Goal: Task Accomplishment & Management: Complete application form

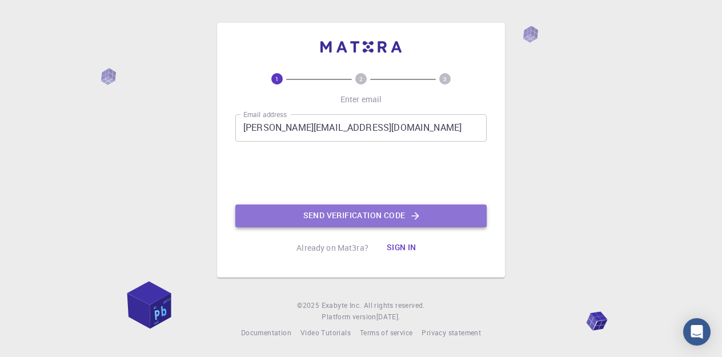
click at [312, 208] on button "Send verification code" at bounding box center [360, 215] width 251 height 23
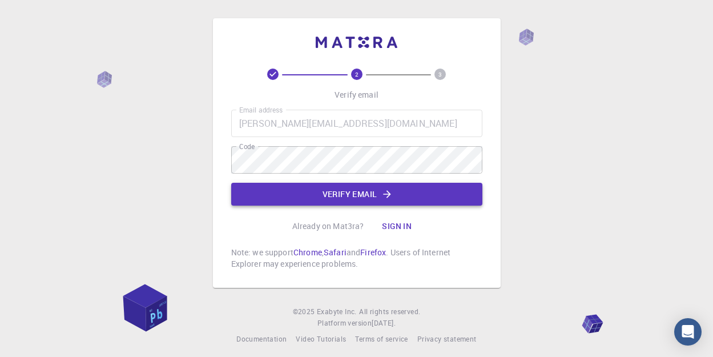
click at [297, 204] on button "Verify email" at bounding box center [356, 194] width 251 height 23
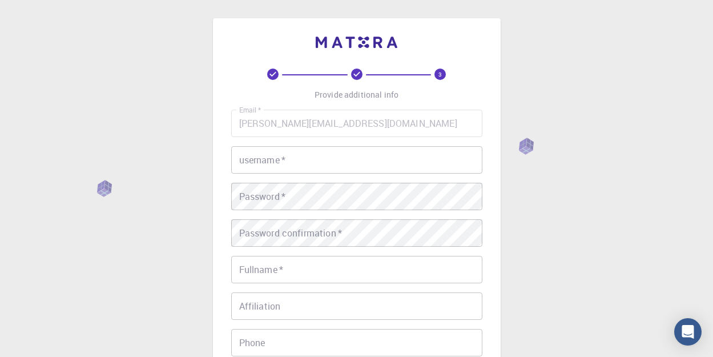
click at [284, 162] on div "username   * username   *" at bounding box center [356, 159] width 251 height 27
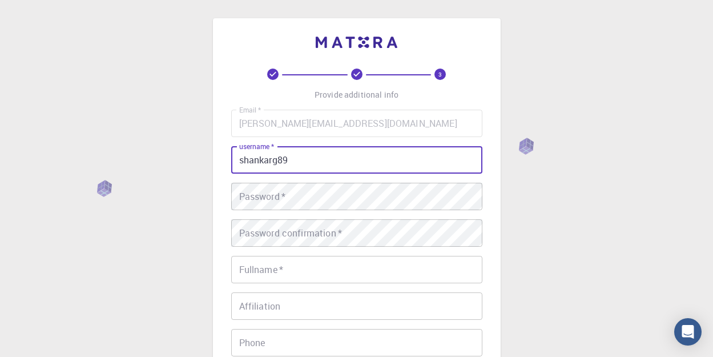
click at [278, 158] on input "shankarg89" at bounding box center [356, 159] width 251 height 27
type input "shankargopal89"
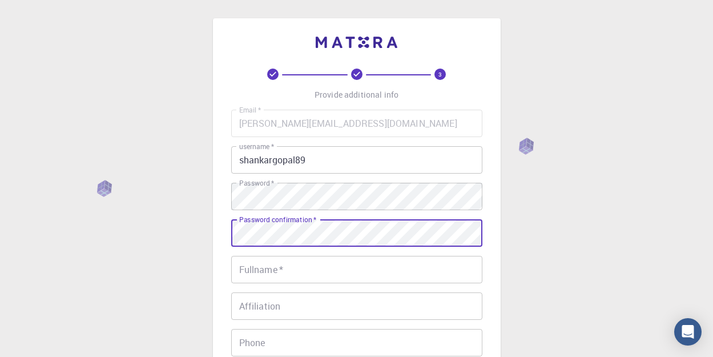
click at [267, 275] on body "3 Provide additional info Email   * shankaranarayanan.gopal@gmail.com Email   *…" at bounding box center [356, 290] width 713 height 581
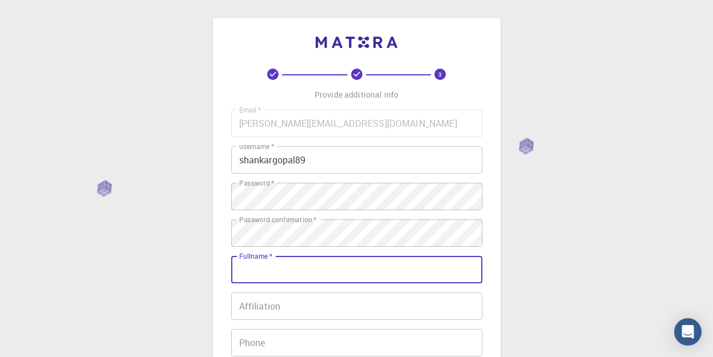
click at [296, 273] on input "Fullname   *" at bounding box center [356, 269] width 251 height 27
type input "Sankaranarayanan G"
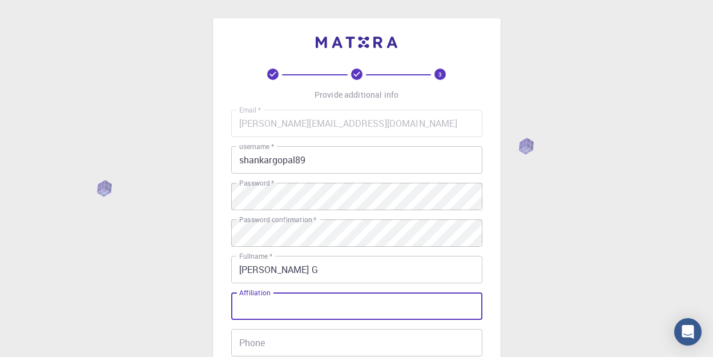
click at [295, 315] on input "Affiliation" at bounding box center [356, 305] width 251 height 27
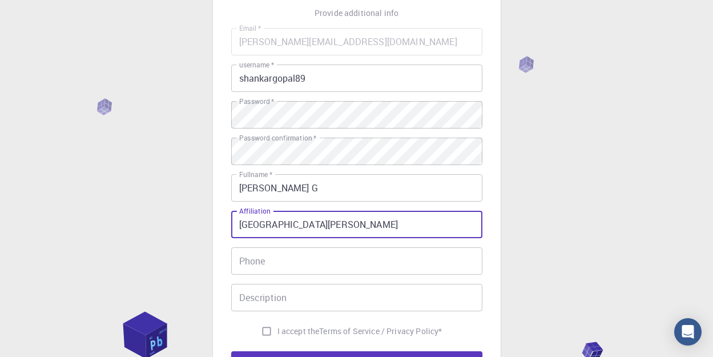
scroll to position [84, 0]
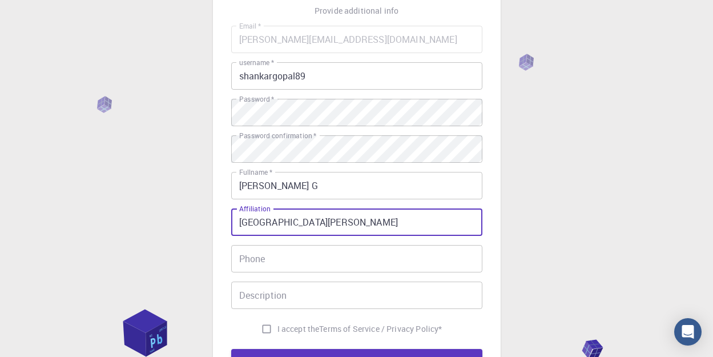
type input "Sri Chaitanya Techno School"
click at [284, 256] on input "Phone" at bounding box center [356, 258] width 251 height 27
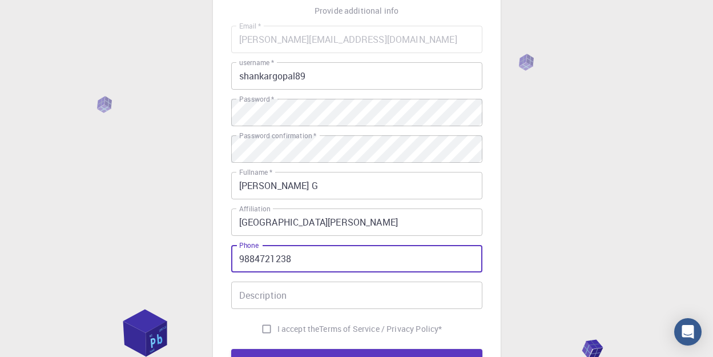
type input "9884721238"
click at [266, 296] on input "Description" at bounding box center [356, 295] width 251 height 27
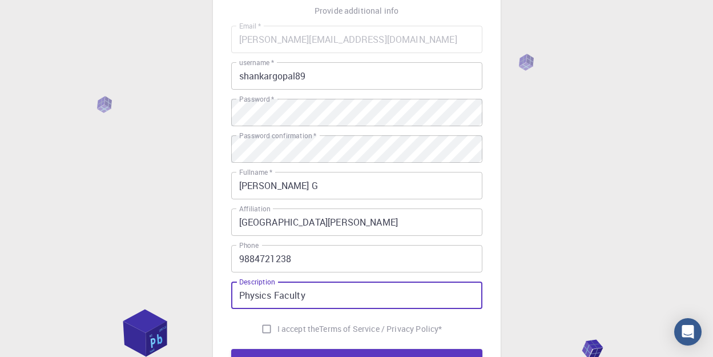
scroll to position [157, 0]
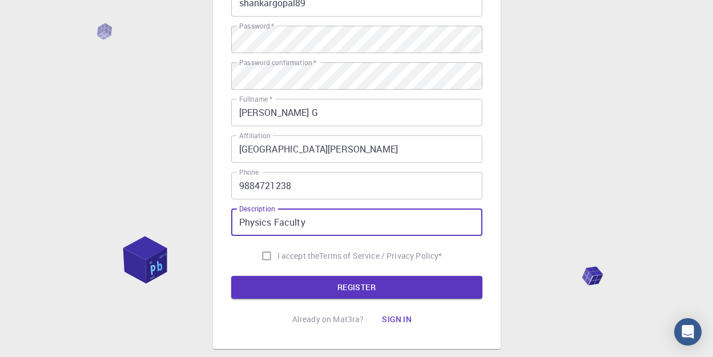
type input "Physics Faculty"
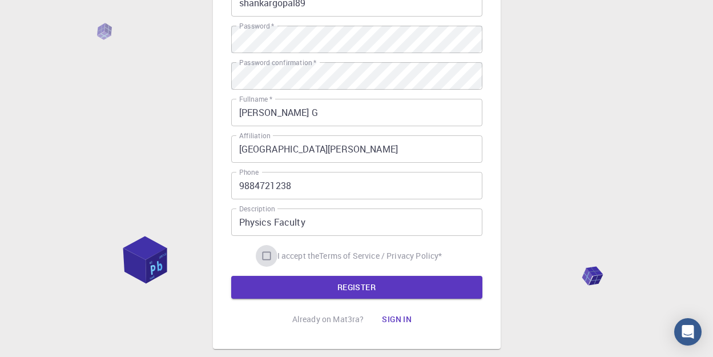
click at [264, 256] on input "I accept the Terms of Service / Privacy Policy *" at bounding box center [267, 256] width 22 height 22
checkbox input "true"
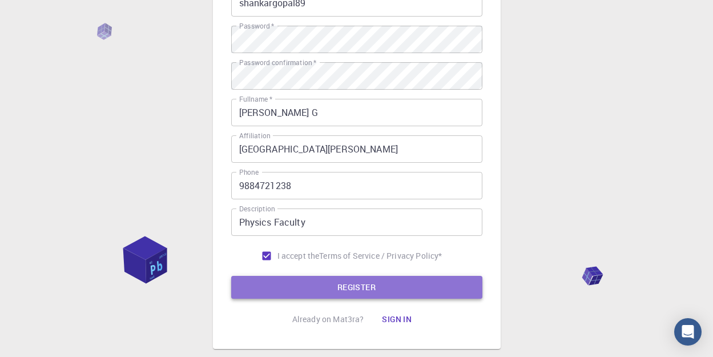
click at [270, 278] on button "REGISTER" at bounding box center [356, 287] width 251 height 23
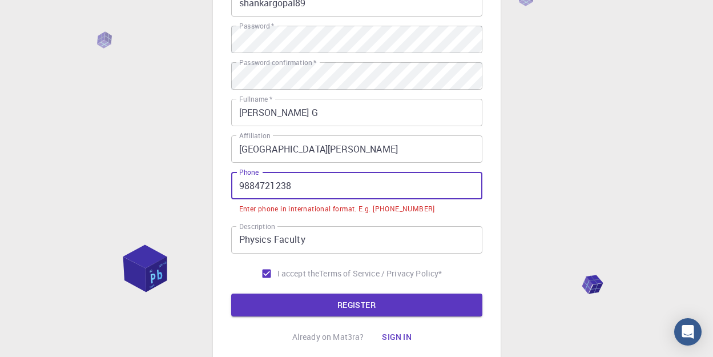
click at [243, 186] on input "9884721238" at bounding box center [356, 185] width 251 height 27
click at [241, 184] on input "9884721238" at bounding box center [356, 185] width 251 height 27
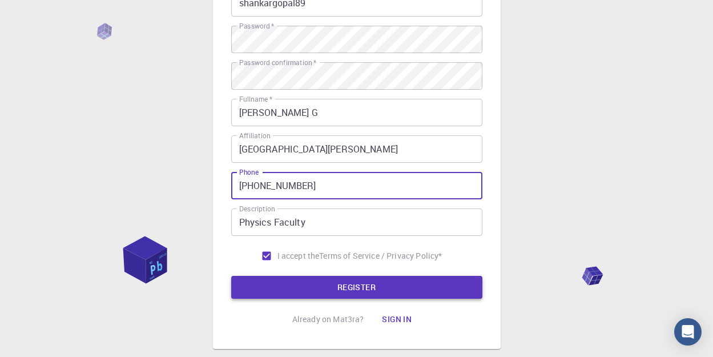
type input "+919884721238"
click at [323, 280] on button "REGISTER" at bounding box center [356, 287] width 251 height 23
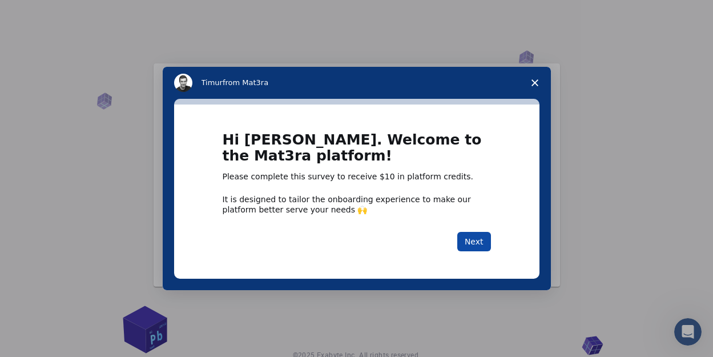
click at [480, 247] on button "Next" at bounding box center [474, 241] width 34 height 19
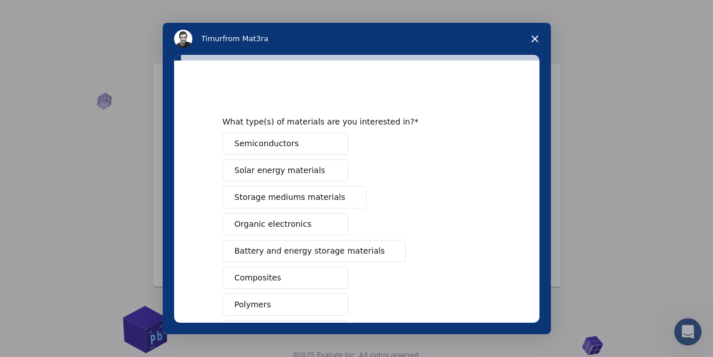
click at [306, 146] on button "Semiconductors" at bounding box center [286, 143] width 126 height 22
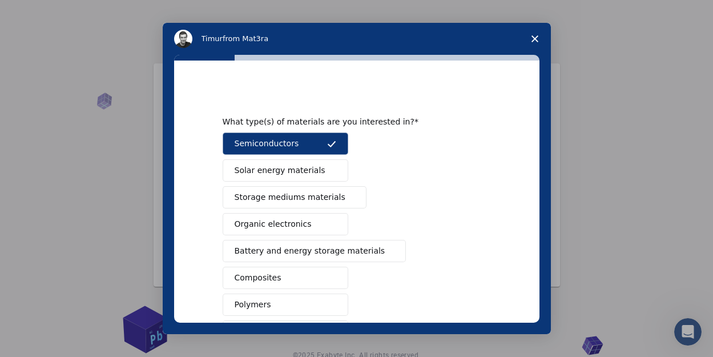
click at [295, 165] on span "Solar energy materials" at bounding box center [280, 170] width 91 height 12
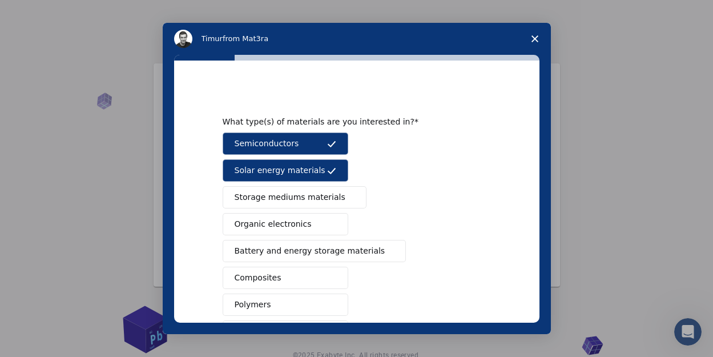
click at [294, 199] on span "Storage mediums materials" at bounding box center [290, 197] width 111 height 12
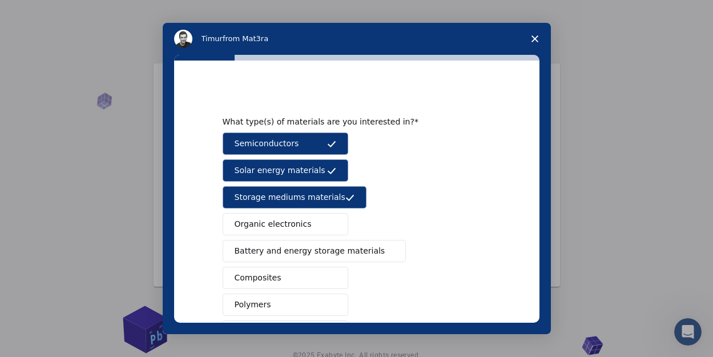
click at [290, 222] on span "Organic electronics" at bounding box center [273, 224] width 77 height 12
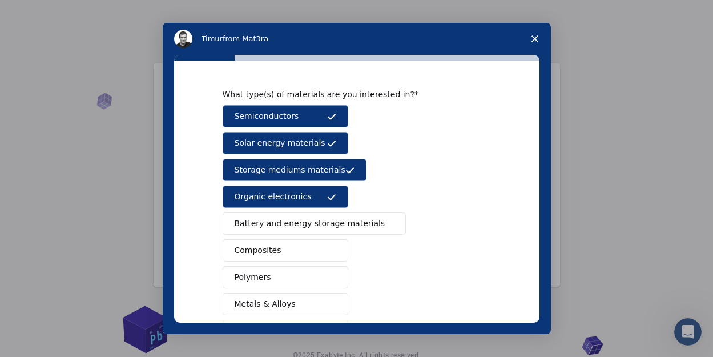
scroll to position [38, 0]
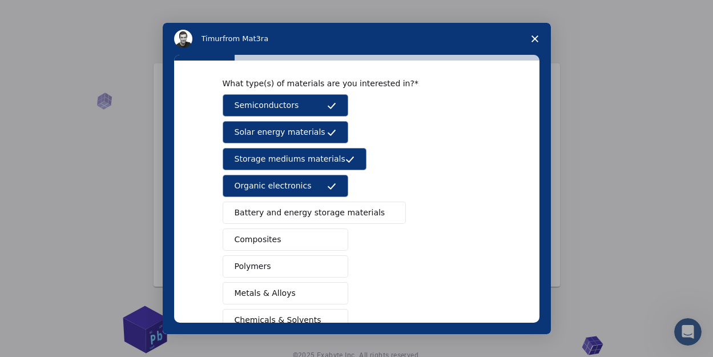
click at [291, 216] on span "Battery and energy storage materials" at bounding box center [310, 213] width 151 height 12
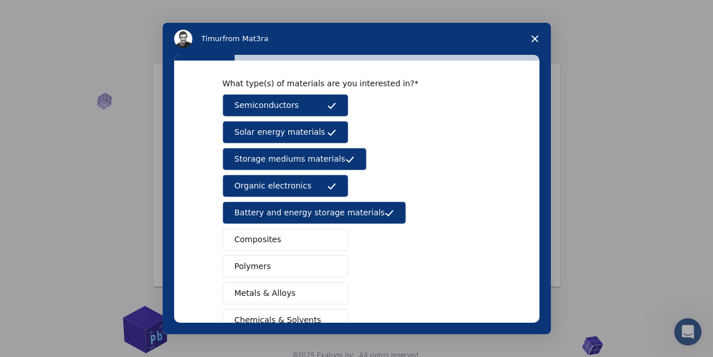
click at [271, 238] on span "Composites" at bounding box center [258, 240] width 47 height 12
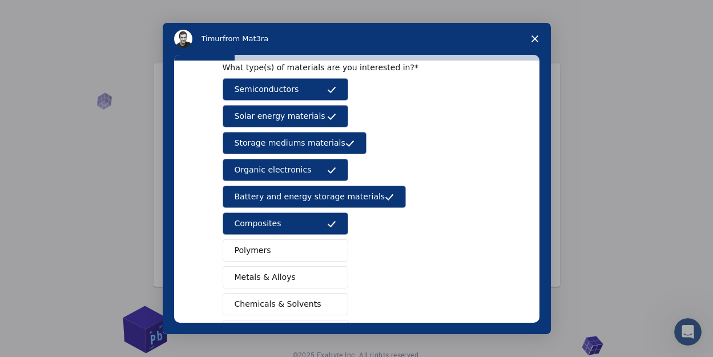
scroll to position [55, 0]
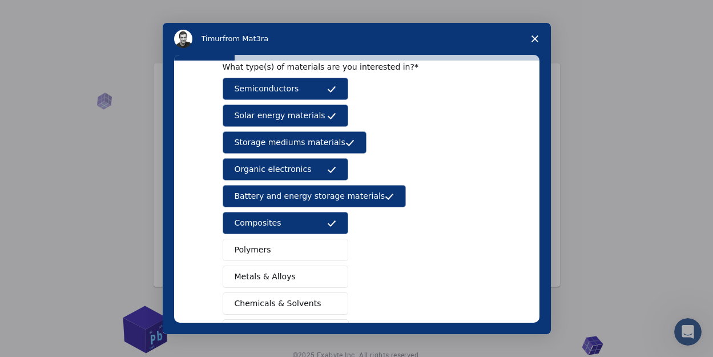
click at [268, 244] on button "Polymers" at bounding box center [286, 250] width 126 height 22
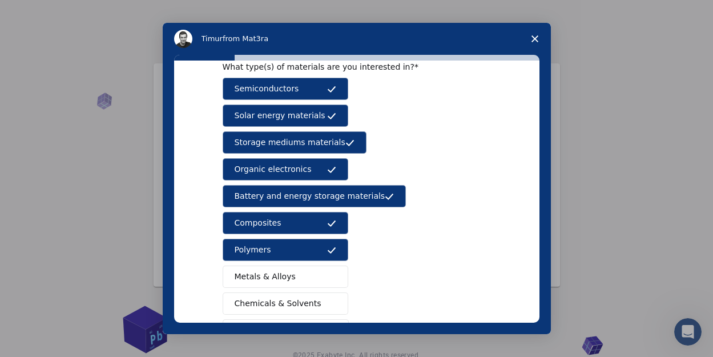
click at [266, 270] on button "Metals & Alloys" at bounding box center [286, 277] width 126 height 22
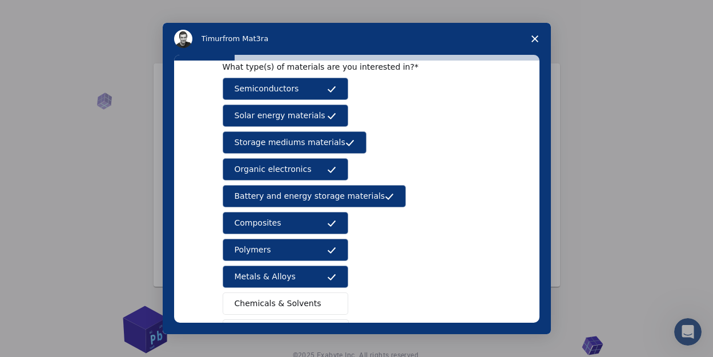
click at [272, 301] on span "Chemicals & Solvents" at bounding box center [278, 304] width 87 height 12
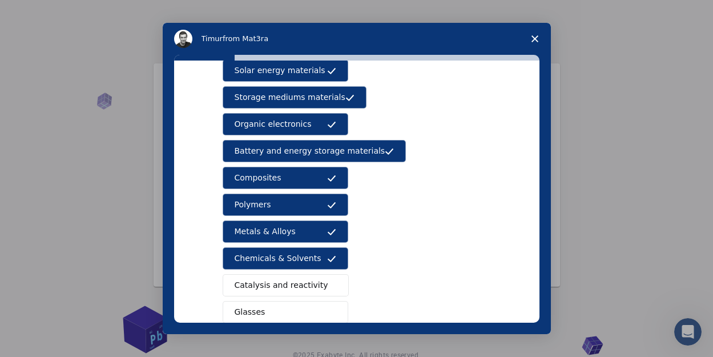
scroll to position [194, 0]
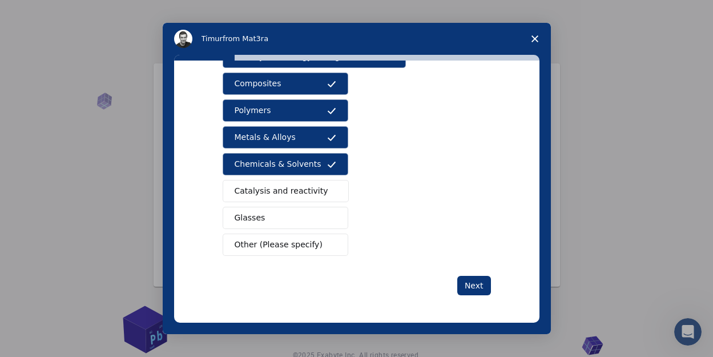
click at [301, 184] on button "Catalysis and reactivity" at bounding box center [286, 191] width 127 height 22
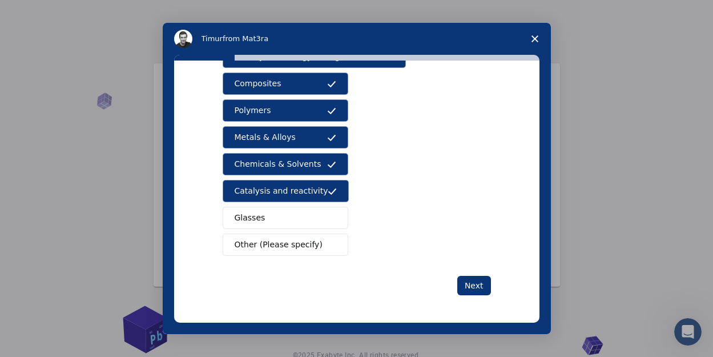
click at [288, 212] on button "Glasses" at bounding box center [286, 218] width 126 height 22
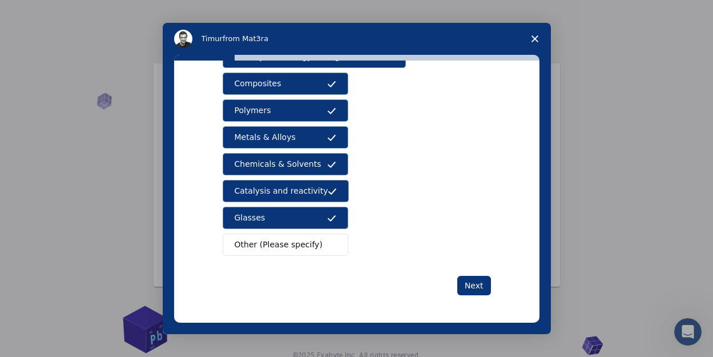
click at [289, 240] on span "Other (Please specify)" at bounding box center [279, 245] width 88 height 12
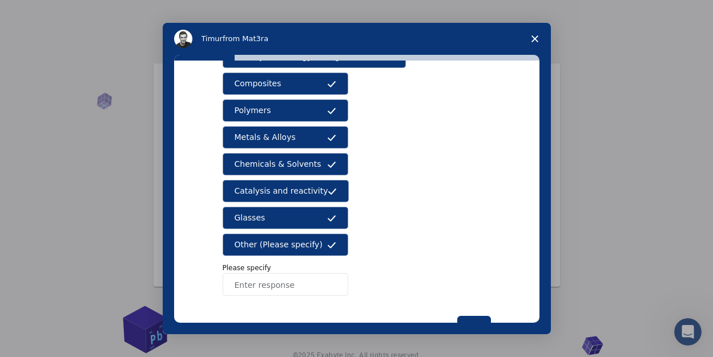
click at [300, 282] on input "Enter response" at bounding box center [286, 284] width 126 height 23
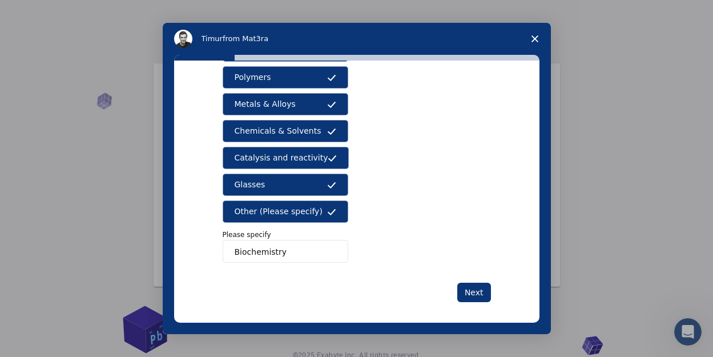
scroll to position [234, 0]
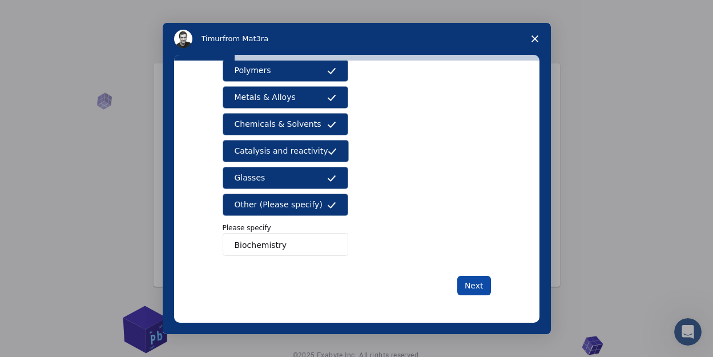
type input "Biochemistry"
click at [467, 288] on button "Next" at bounding box center [474, 285] width 34 height 19
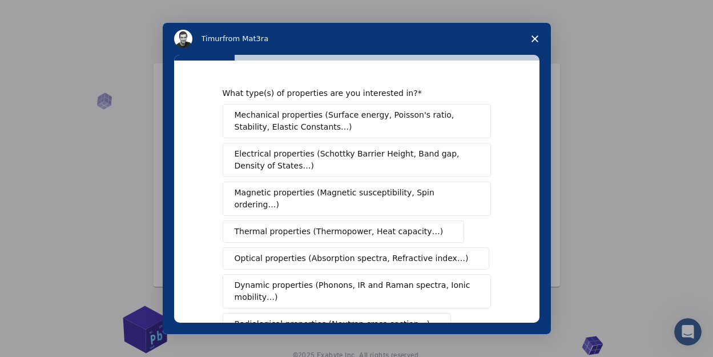
click at [373, 129] on span "Mechanical properties (Surface energy, Poisson's ratio, Stability, Elastic Cons…" at bounding box center [354, 121] width 238 height 24
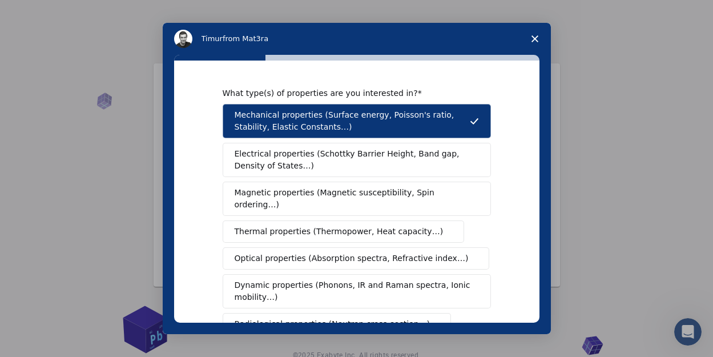
click at [364, 156] on span "Electrical properties (Schottky Barrier Height, Band gap, Density of States…)" at bounding box center [354, 160] width 238 height 24
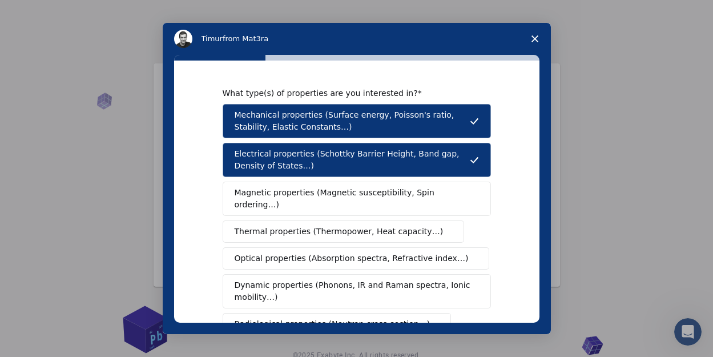
click at [358, 184] on button "Magnetic properties (Magnetic susceptibility, Spin ordering…)" at bounding box center [357, 199] width 268 height 34
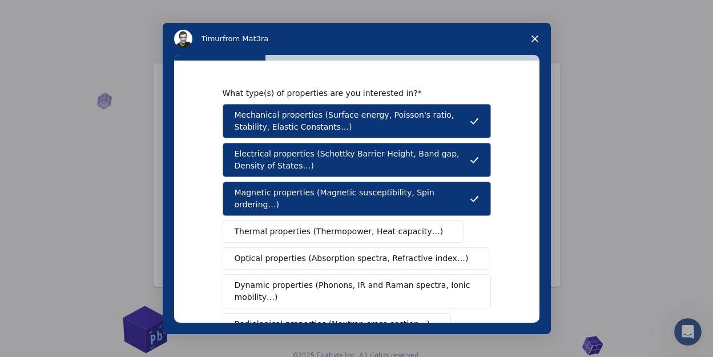
click at [348, 226] on span "Thermal properties (Thermopower, Heat capacity…)" at bounding box center [339, 232] width 209 height 12
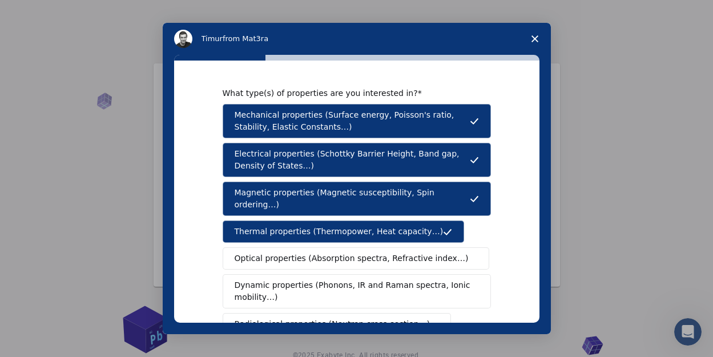
click at [344, 252] on span "Optical properties (Absorption spectra, Refractive index…)" at bounding box center [352, 258] width 234 height 12
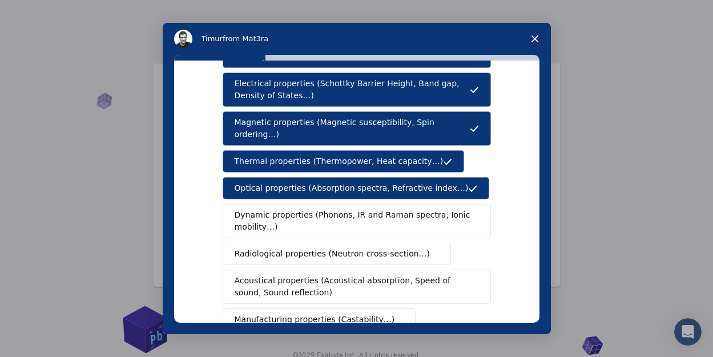
scroll to position [73, 0]
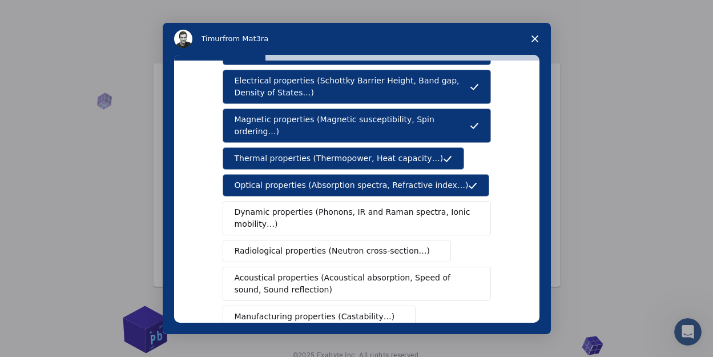
click at [341, 212] on span "Dynamic properties (Phonons, IR and Raman spectra, Ionic mobility…)" at bounding box center [353, 218] width 237 height 24
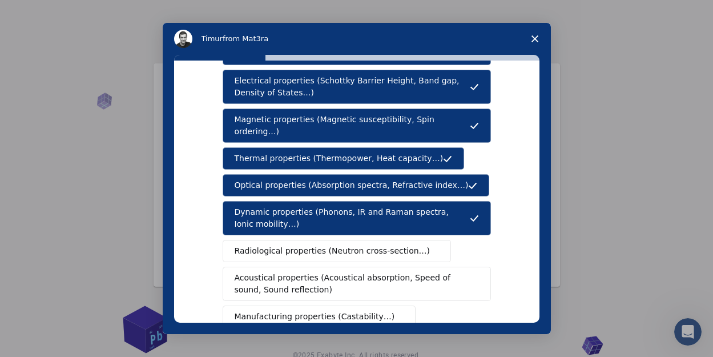
click at [337, 240] on button "Radiological properties (Neutron cross-section…)" at bounding box center [337, 251] width 229 height 22
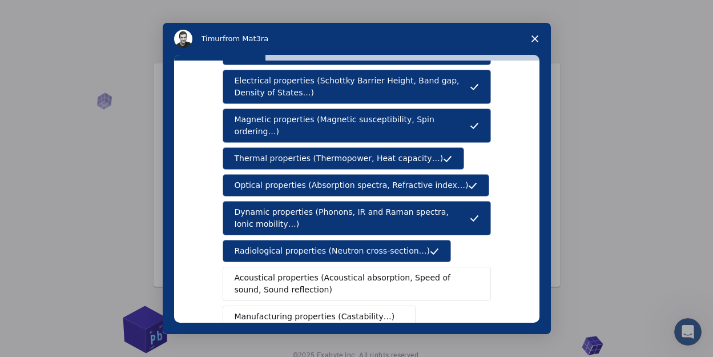
scroll to position [161, 0]
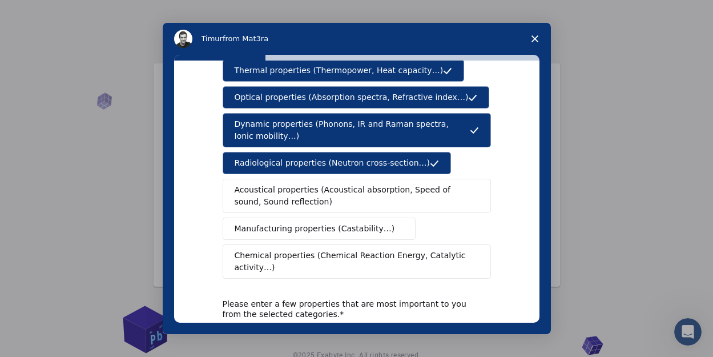
click at [339, 191] on span "Acoustical properties (Acoustical absorption, Speed of sound, Sound reflection)" at bounding box center [354, 196] width 238 height 24
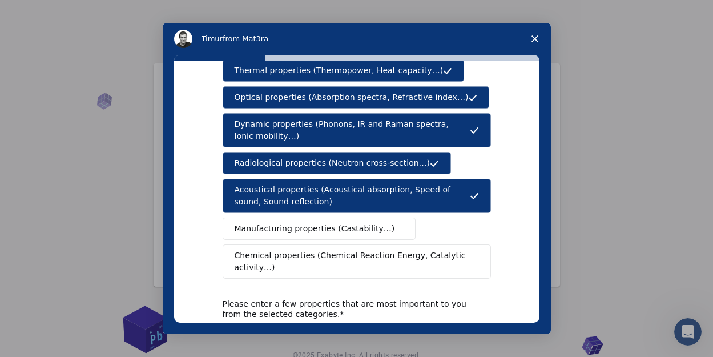
click at [333, 223] on span "Manufacturing properties (Castability…)" at bounding box center [315, 229] width 160 height 12
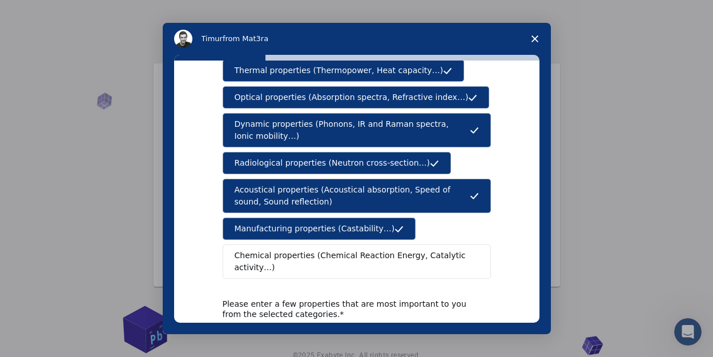
click at [328, 250] on span "Chemical properties (Chemical Reaction Energy, Catalytic activity…)" at bounding box center [353, 262] width 236 height 24
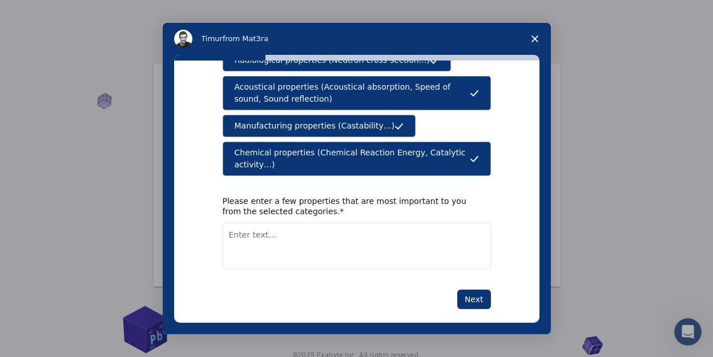
scroll to position [265, 0]
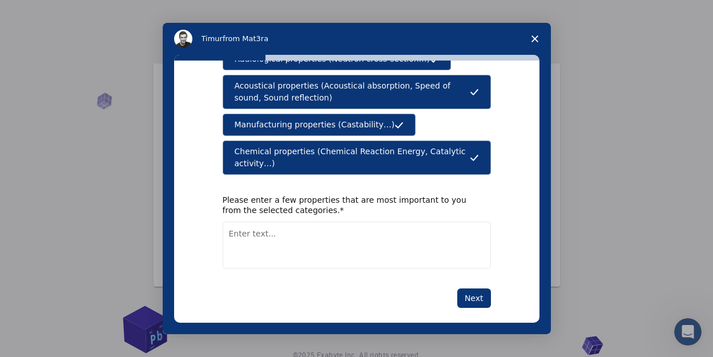
click at [331, 222] on textarea "Enter text..." at bounding box center [357, 245] width 268 height 47
type textarea "All of the above"
click at [472, 288] on button "Next" at bounding box center [474, 297] width 34 height 19
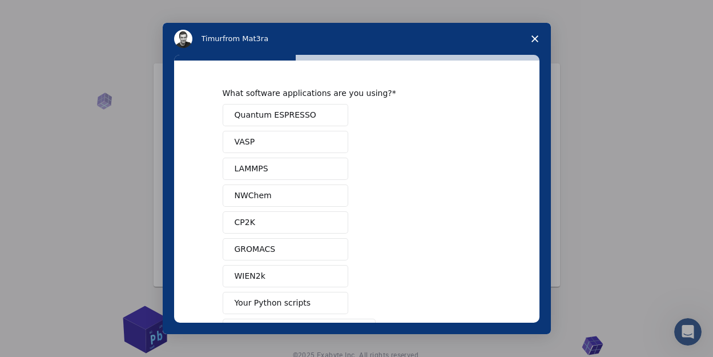
click at [301, 114] on span "Quantum ESPRESSO" at bounding box center [276, 115] width 82 height 12
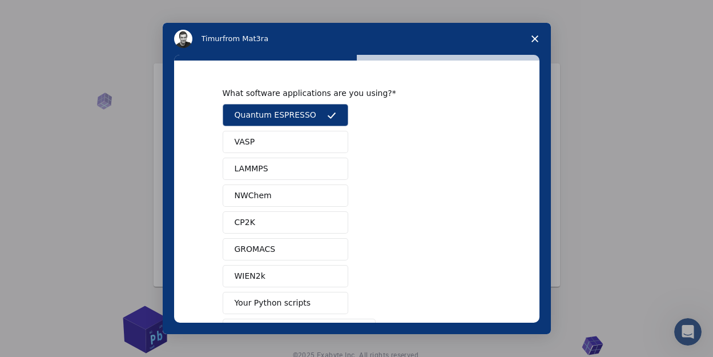
click at [289, 139] on button "VASP" at bounding box center [286, 142] width 126 height 22
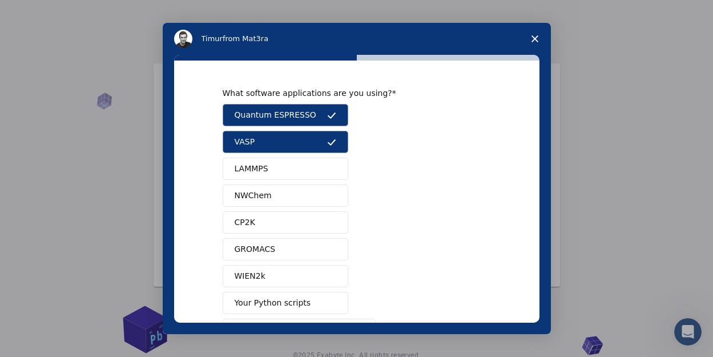
click at [288, 163] on button "LAMMPS" at bounding box center [286, 169] width 126 height 22
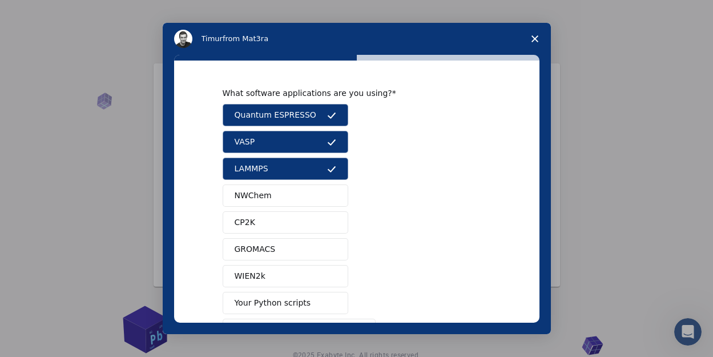
click at [287, 193] on button "NWChem" at bounding box center [286, 195] width 126 height 22
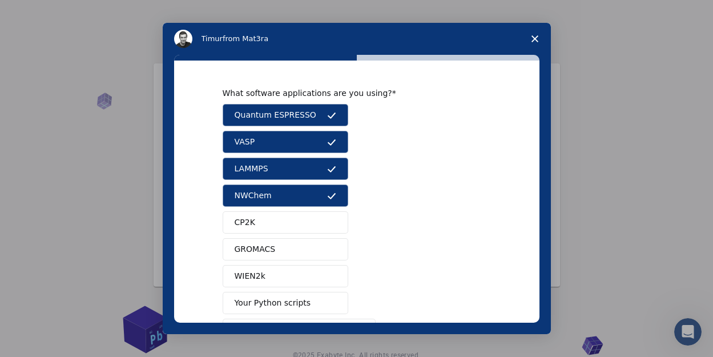
click at [288, 222] on button "CP2K" at bounding box center [286, 222] width 126 height 22
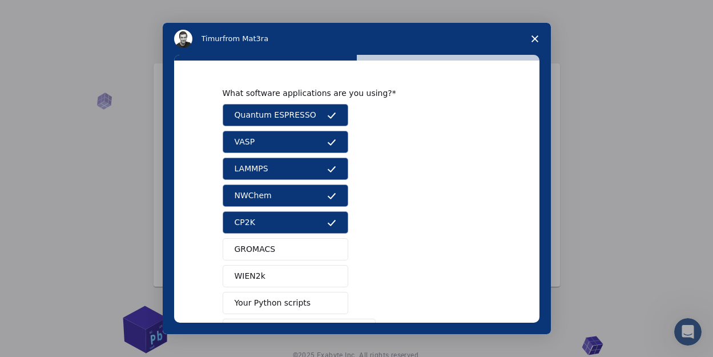
click at [292, 246] on button "GROMACS" at bounding box center [286, 249] width 126 height 22
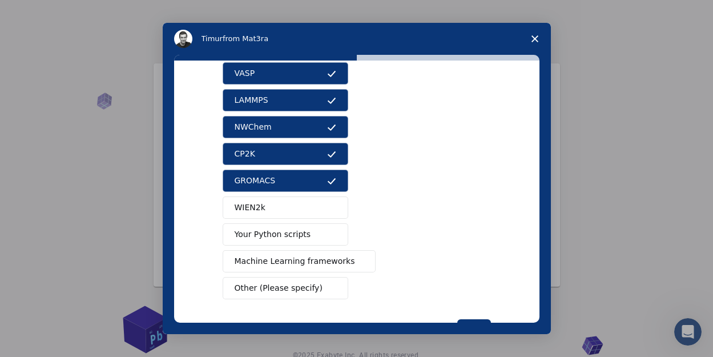
scroll to position [70, 0]
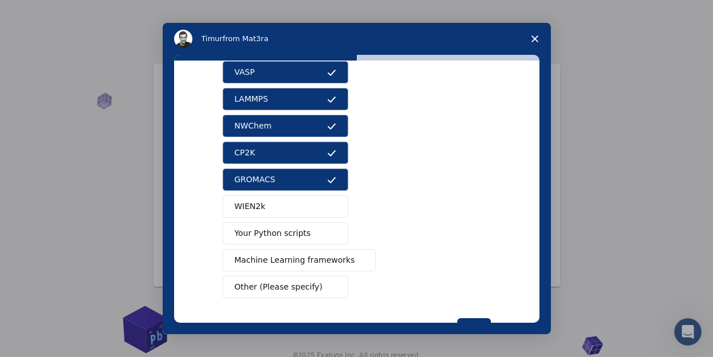
click at [301, 206] on button "WIEN2k" at bounding box center [286, 206] width 126 height 22
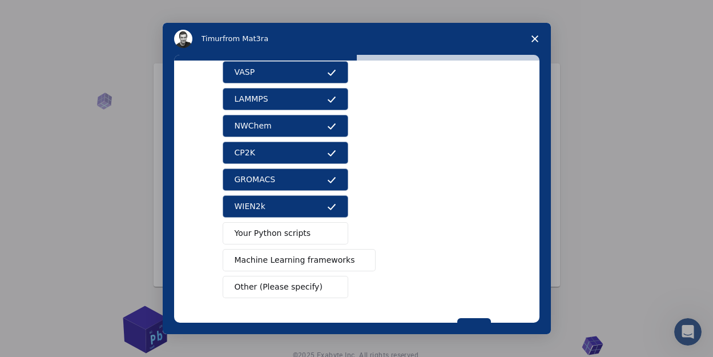
click at [301, 230] on span "Your Python scripts" at bounding box center [273, 233] width 77 height 12
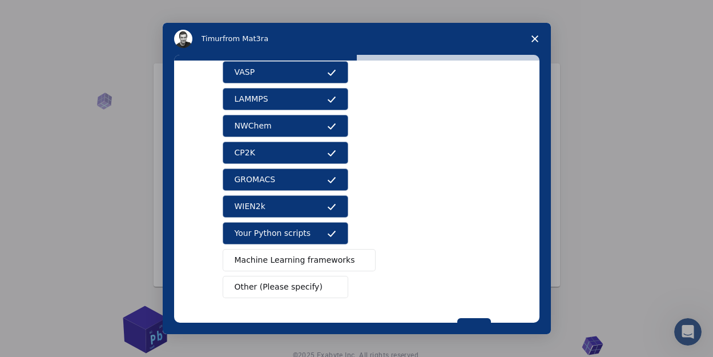
click at [304, 256] on span "Machine Learning frameworks" at bounding box center [295, 260] width 120 height 12
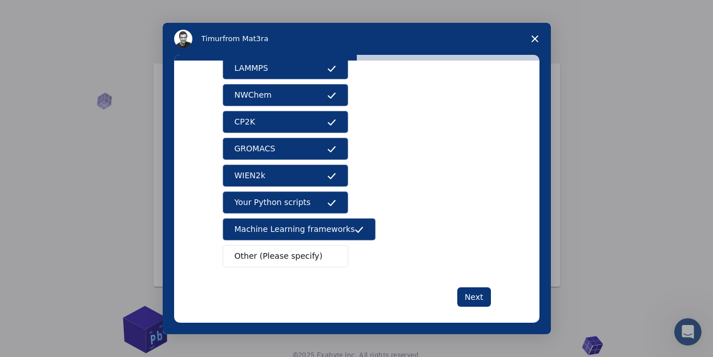
scroll to position [112, 0]
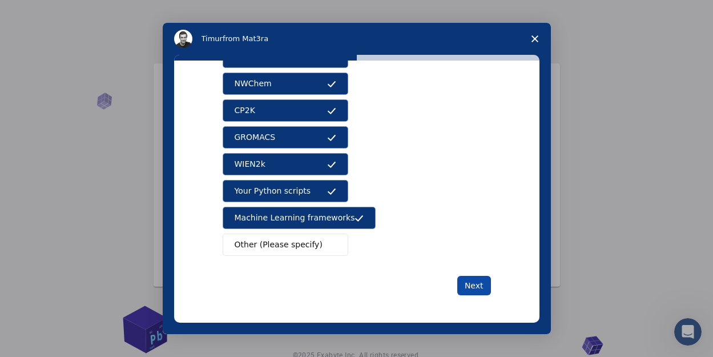
click at [463, 289] on button "Next" at bounding box center [474, 285] width 34 height 19
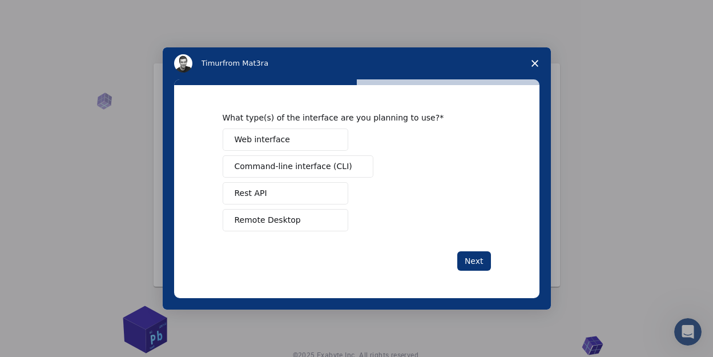
scroll to position [0, 0]
click at [299, 142] on button "Web interface" at bounding box center [286, 139] width 126 height 22
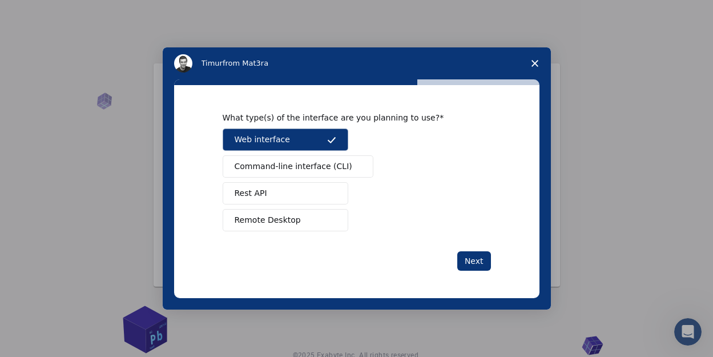
click at [291, 169] on span "Command-line interface (CLI)" at bounding box center [294, 166] width 118 height 12
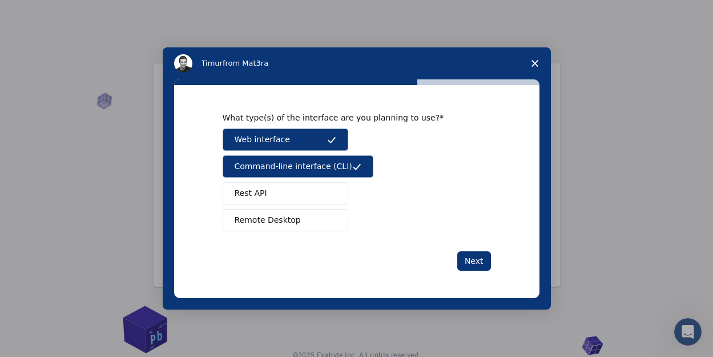
click at [286, 191] on button "Rest API" at bounding box center [286, 193] width 126 height 22
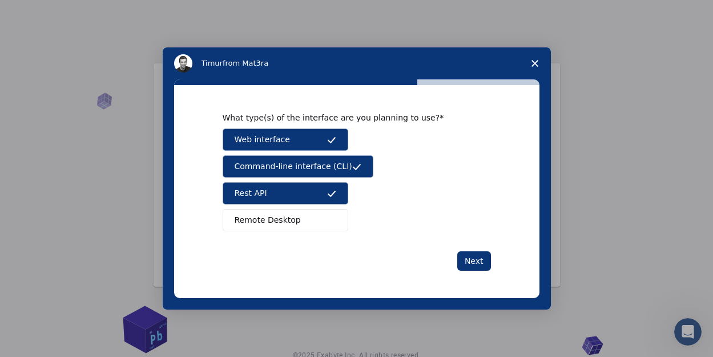
click at [283, 216] on span "Remote Desktop" at bounding box center [268, 220] width 66 height 12
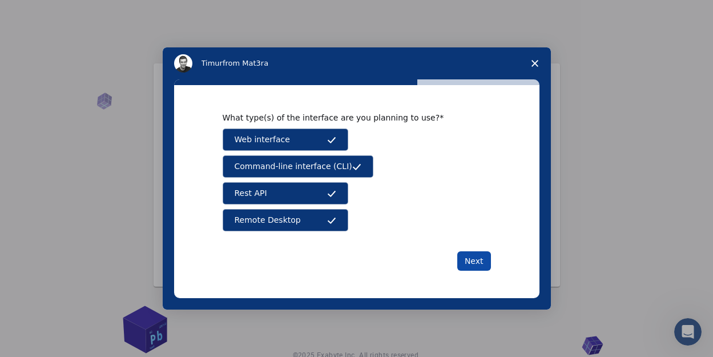
click at [481, 257] on button "Next" at bounding box center [474, 260] width 34 height 19
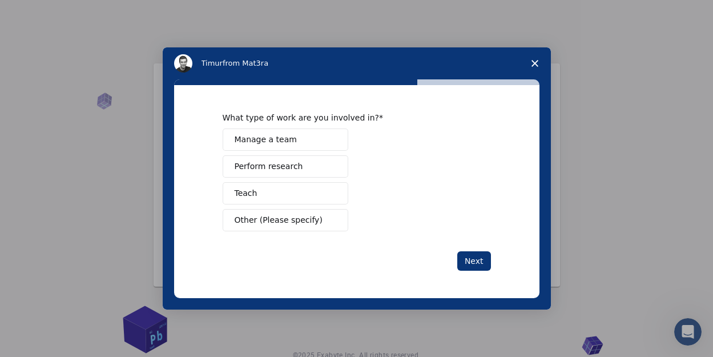
click at [291, 142] on button "Manage a team" at bounding box center [286, 139] width 126 height 22
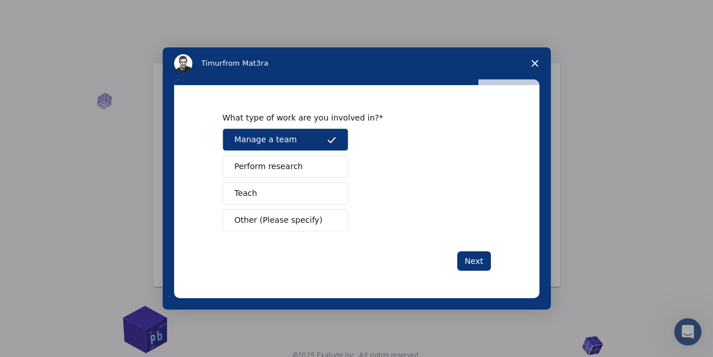
click at [291, 169] on span "Perform research" at bounding box center [269, 166] width 69 height 12
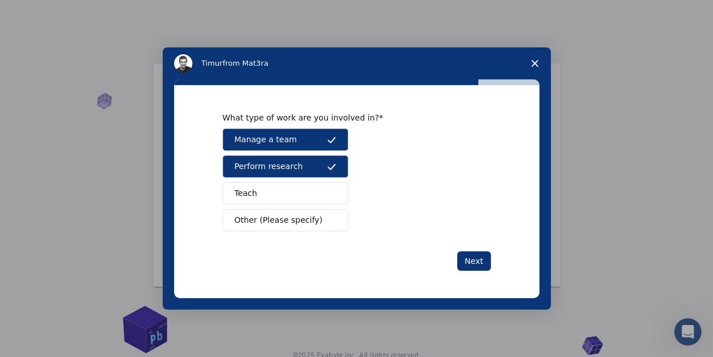
click at [284, 195] on button "Teach" at bounding box center [286, 193] width 126 height 22
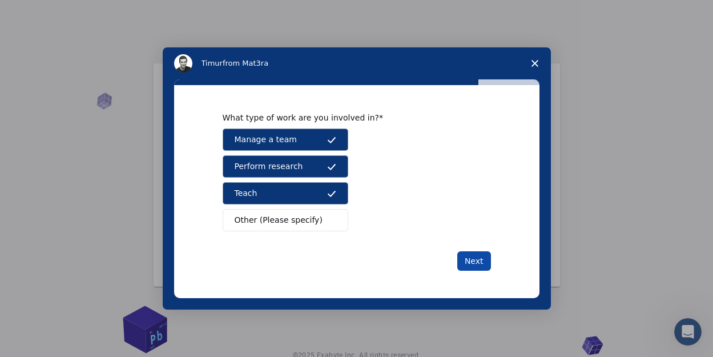
click at [470, 254] on button "Next" at bounding box center [474, 260] width 34 height 19
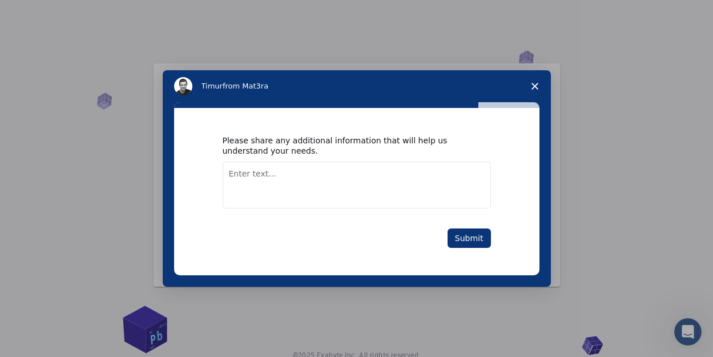
click at [279, 172] on textarea "Enter text..." at bounding box center [357, 185] width 268 height 47
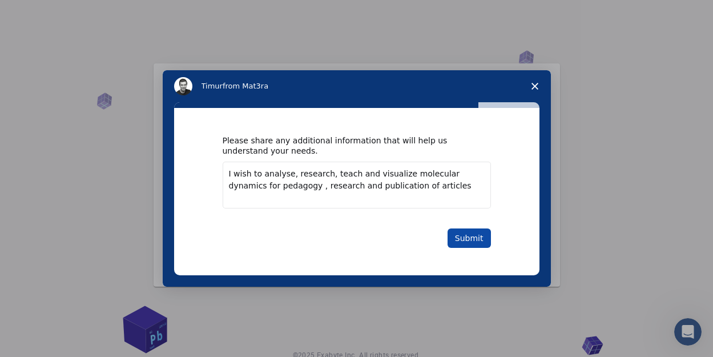
type textarea "I wish to analyse, research, teach and visualize molecular dynamics for pedagog…"
click at [475, 238] on button "Submit" at bounding box center [469, 237] width 43 height 19
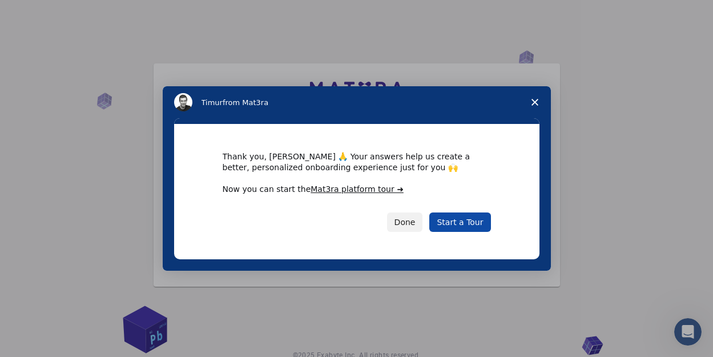
click at [468, 221] on link "Start a Tour" at bounding box center [459, 221] width 61 height 19
